Goal: Information Seeking & Learning: Learn about a topic

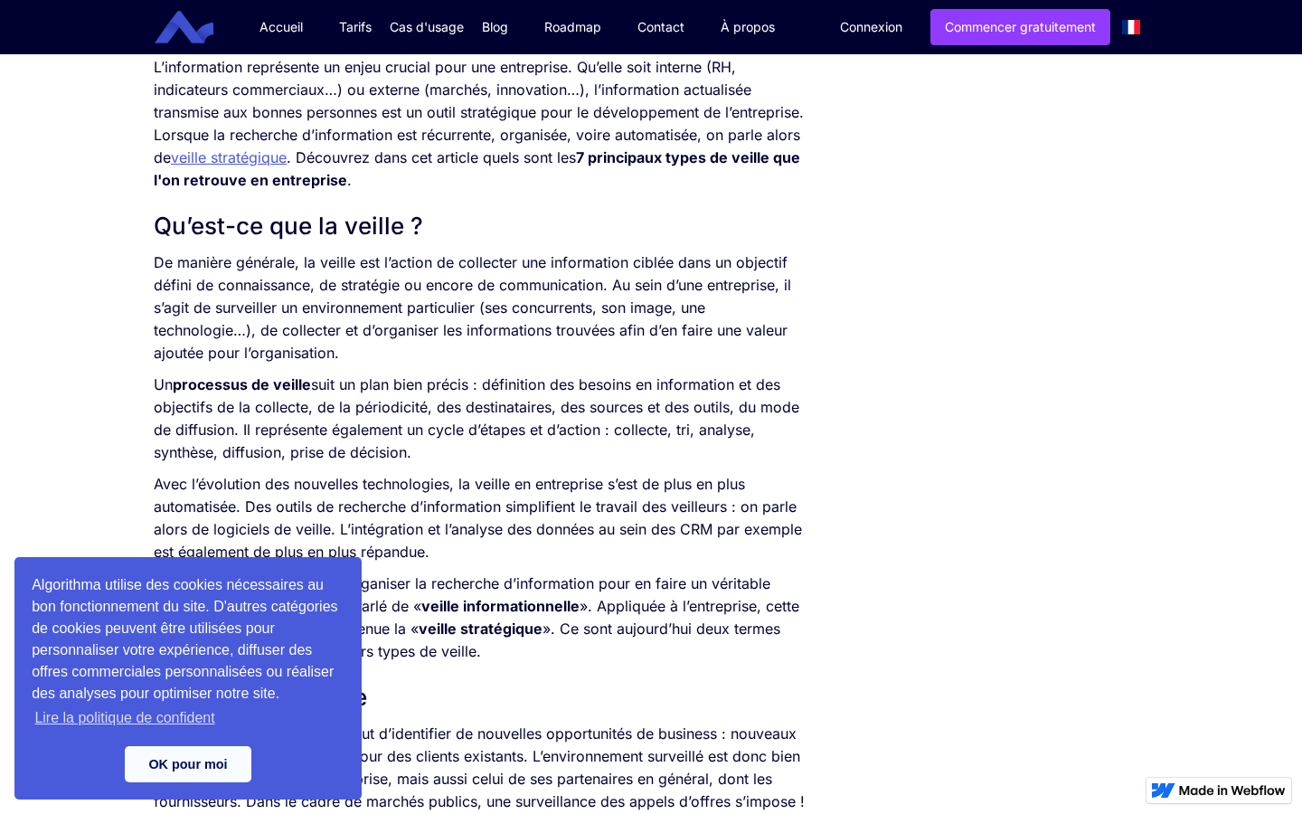
scroll to position [751, 0]
click at [172, 770] on link "OK pour moi" at bounding box center [188, 764] width 127 height 36
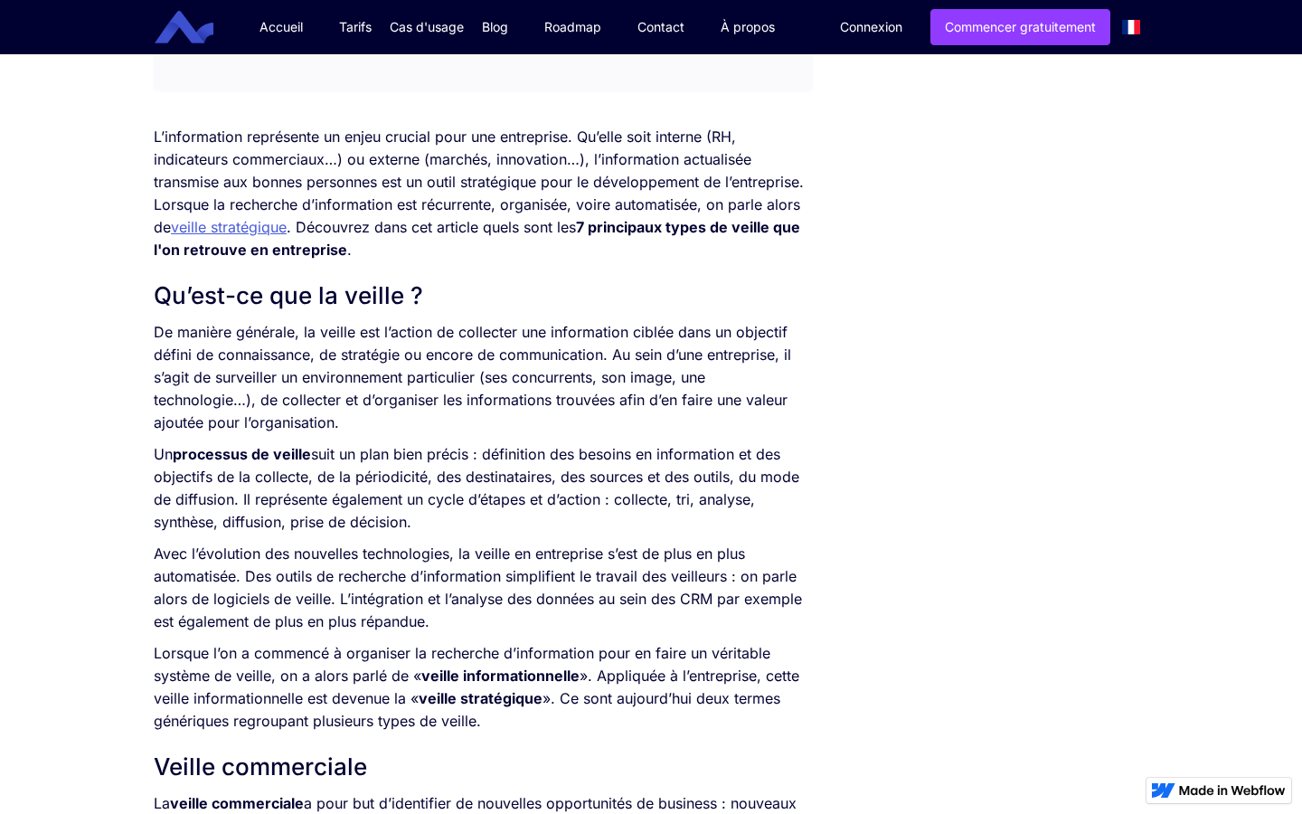
scroll to position [744, 0]
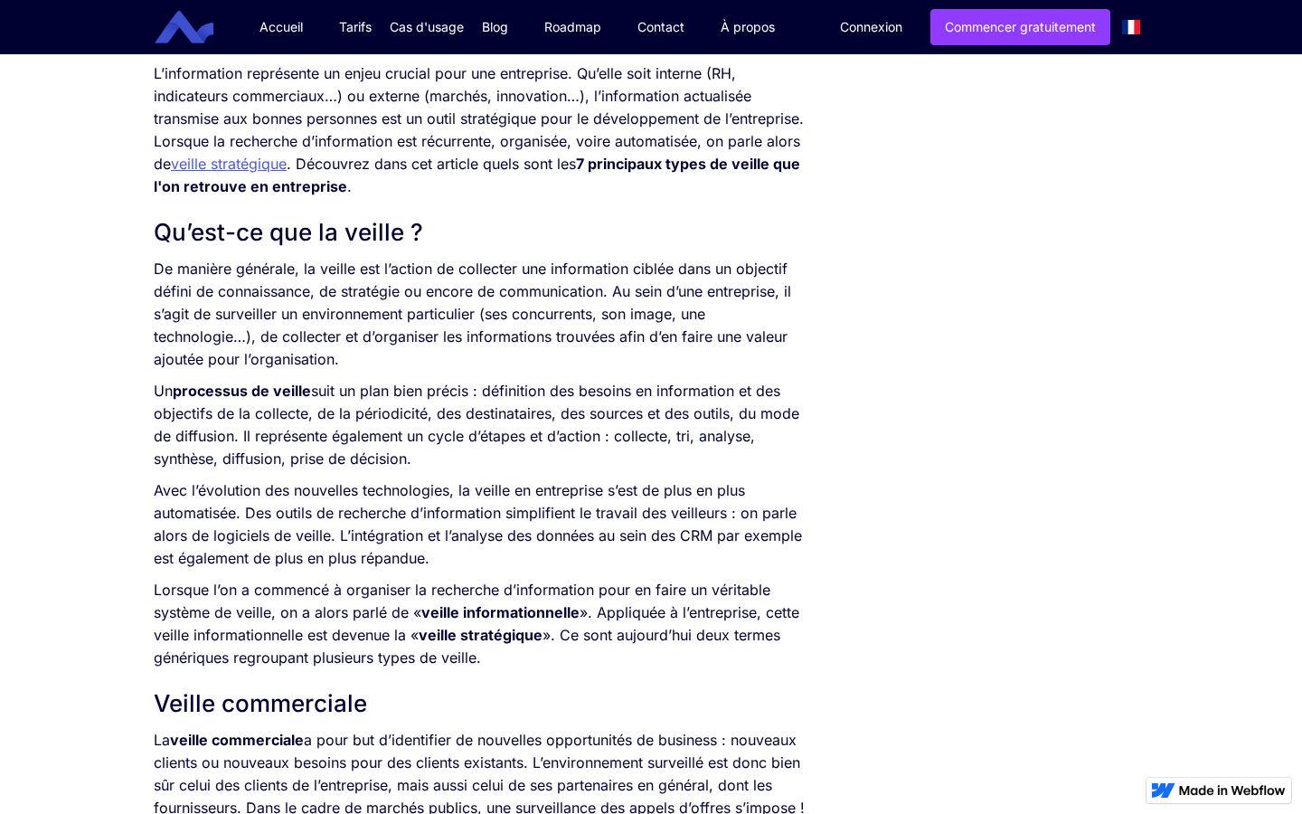
click at [292, 561] on p "Avec l’évolution des nouvelles technologies, la veille en entreprise s’est de p…" at bounding box center [482, 524] width 657 height 90
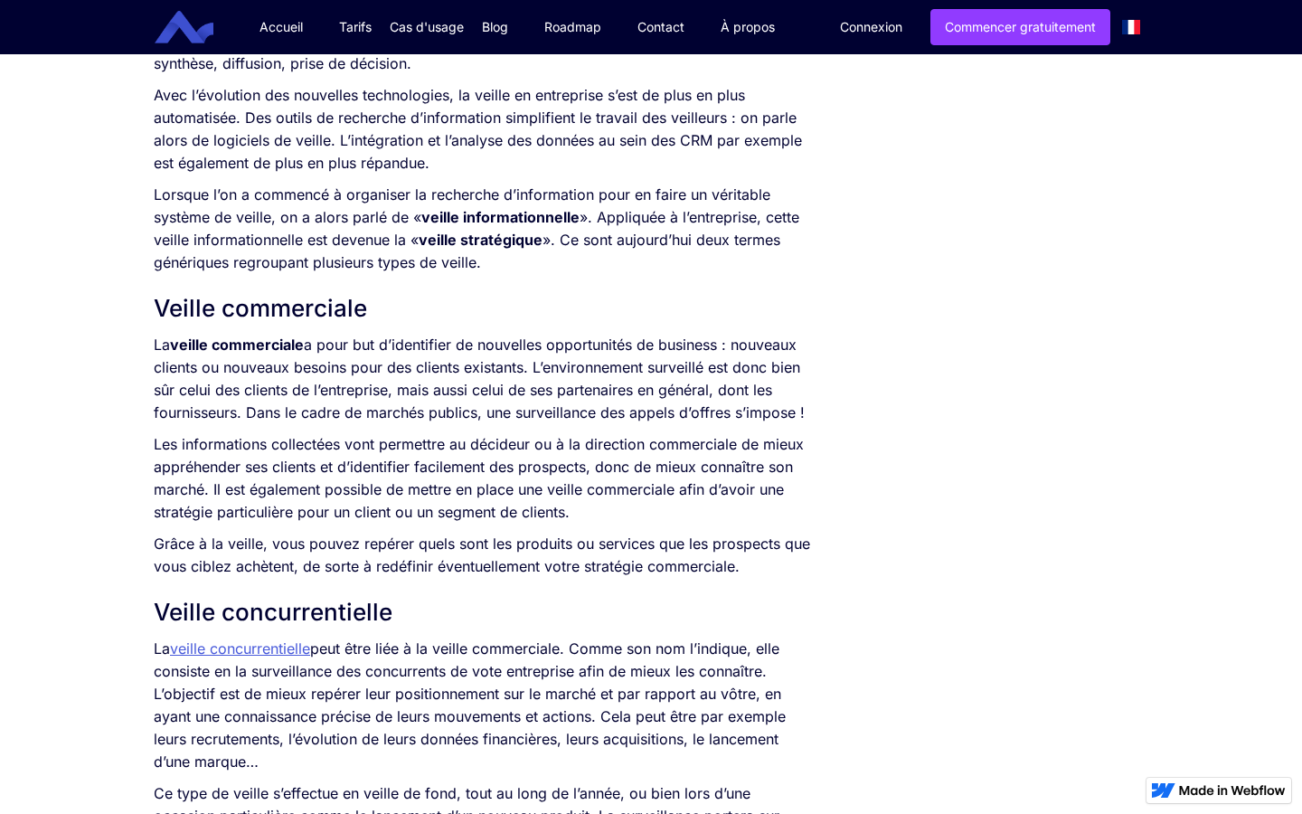
scroll to position [1141, 0]
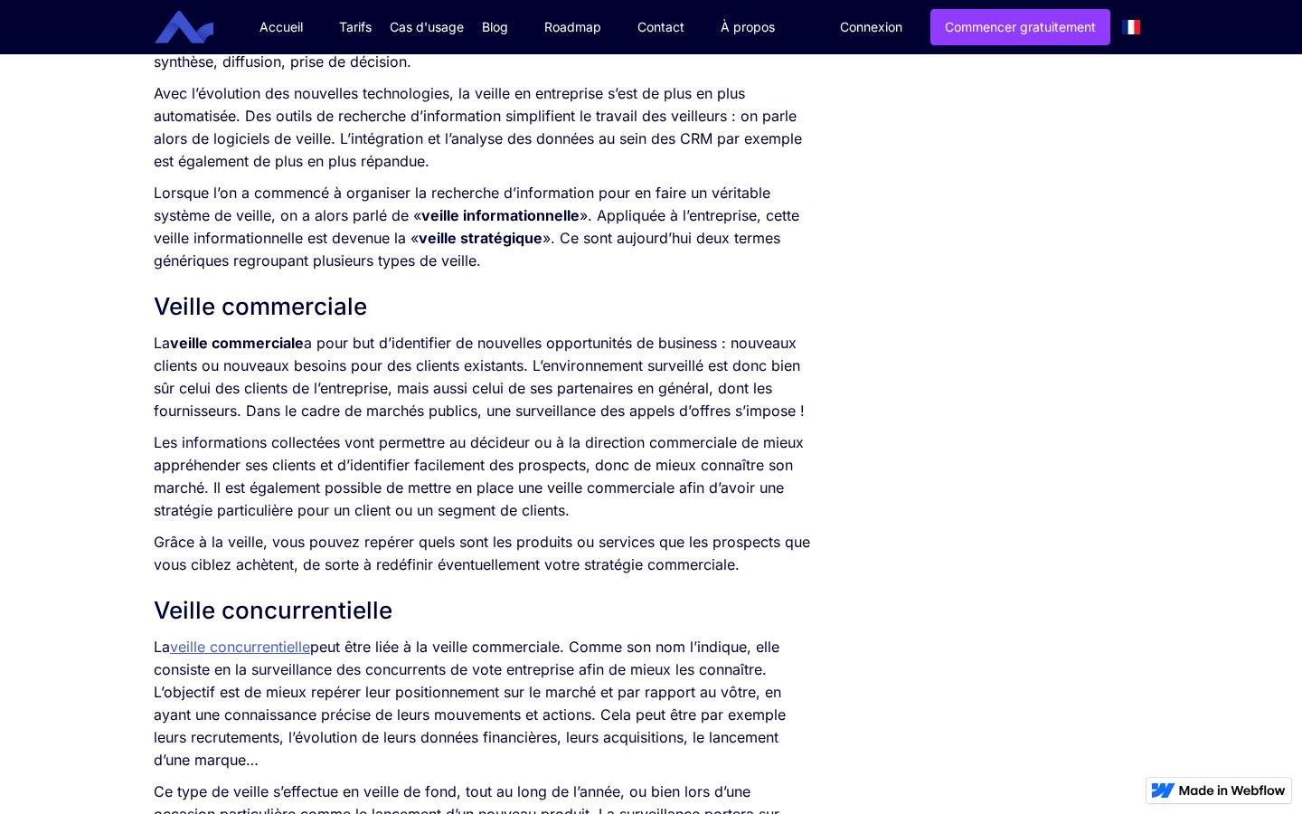
drag, startPoint x: 1051, startPoint y: 0, endPoint x: 889, endPoint y: 300, distance: 341.0
drag, startPoint x: 424, startPoint y: 216, endPoint x: 579, endPoint y: 218, distance: 154.6
click at [579, 218] on strong "veille informationnelle" at bounding box center [500, 215] width 158 height 18
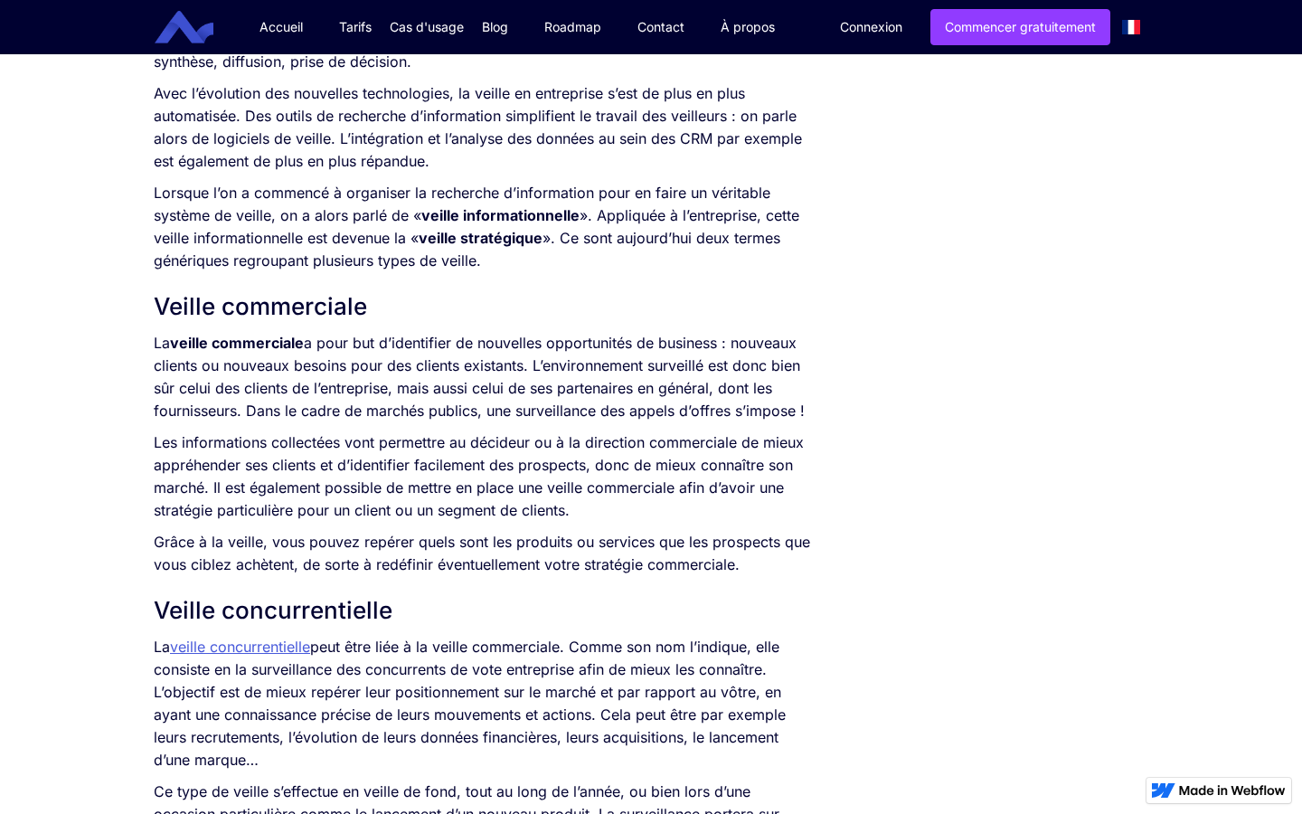
click at [472, 233] on strong "veille stratégique" at bounding box center [481, 238] width 124 height 18
drag, startPoint x: 426, startPoint y: 233, endPoint x: 544, endPoint y: 242, distance: 118.8
click at [544, 241] on p "Lorsque l’on a commencé à organiser la recherche d’information pour en faire un…" at bounding box center [482, 227] width 657 height 90
click at [541, 269] on p "Lorsque l’on a commencé à organiser la recherche d’information pour en faire un…" at bounding box center [482, 227] width 657 height 90
drag, startPoint x: 176, startPoint y: 343, endPoint x: 306, endPoint y: 342, distance: 129.3
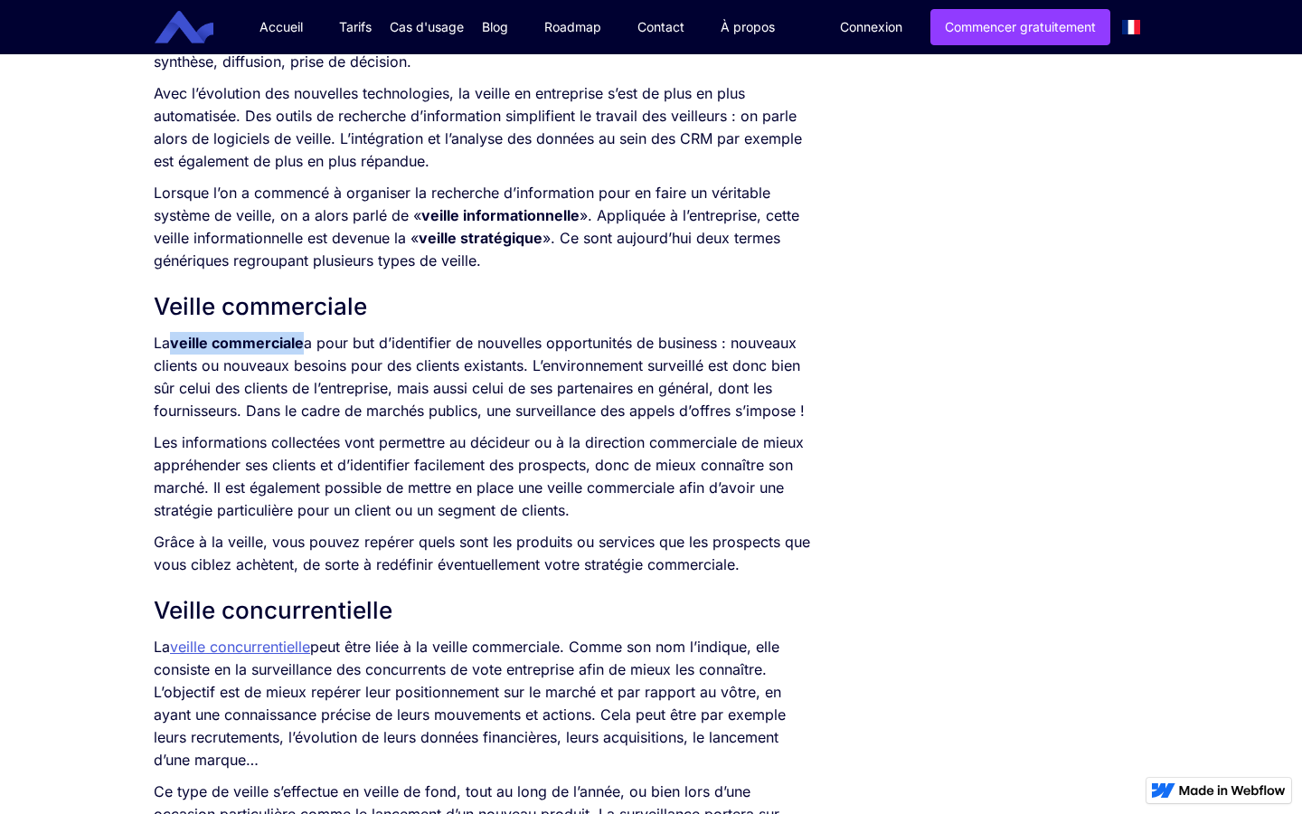
click at [306, 342] on p "La veille commerciale a pour but d’identifier de nouvelles opportunités de busi…" at bounding box center [482, 377] width 657 height 90
click at [339, 395] on p "La veille commerciale a pour but d’identifier de nouvelles opportunités de busi…" at bounding box center [482, 377] width 657 height 90
